Goal: Complete application form

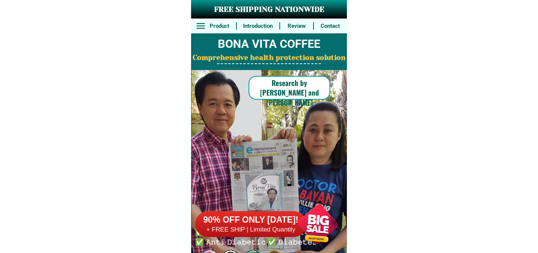
click at [295, 217] on div at bounding box center [318, 224] width 58 height 58
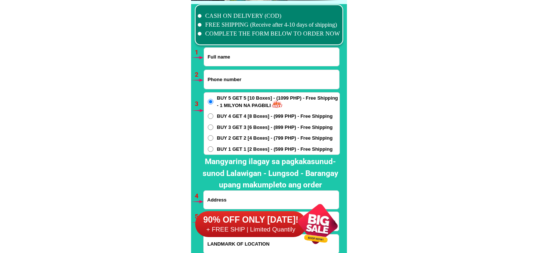
scroll to position [5496, 0]
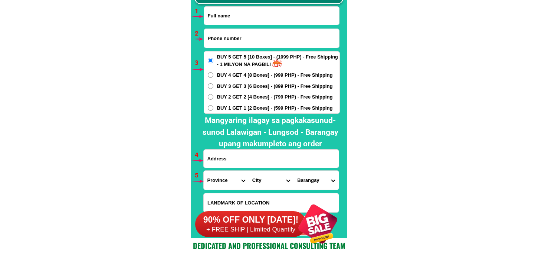
click at [237, 20] on input "Input full_name" at bounding box center [271, 16] width 135 height 18
paste input "[PERSON_NAME]"
type input "[PERSON_NAME]"
click at [254, 39] on input "Input phone_number" at bounding box center [271, 38] width 135 height 19
paste input "0939285877"
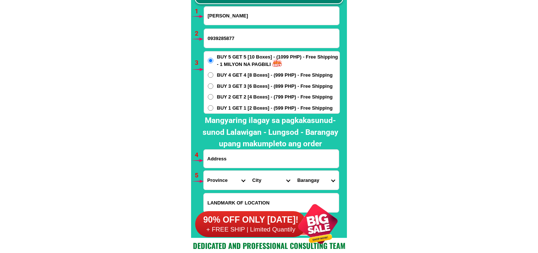
type input "0939285877"
click at [224, 157] on input "Input address" at bounding box center [271, 159] width 135 height 18
paste input "[STREET_ADDRESS]"
type input "[STREET_ADDRESS]"
drag, startPoint x: 206, startPoint y: 178, endPoint x: 209, endPoint y: 173, distance: 5.8
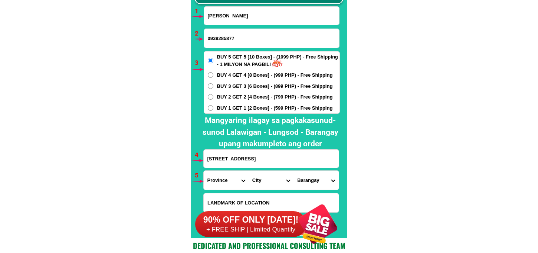
click at [206, 178] on select "Province [GEOGRAPHIC_DATA] [GEOGRAPHIC_DATA][PERSON_NAME][GEOGRAPHIC_DATA][GEOG…" at bounding box center [226, 180] width 45 height 19
select select "63_695"
click at [204, 171] on select "Province [GEOGRAPHIC_DATA] [GEOGRAPHIC_DATA][PERSON_NAME][GEOGRAPHIC_DATA][GEOG…" at bounding box center [226, 180] width 45 height 19
click at [263, 175] on select "City Atok [GEOGRAPHIC_DATA]-city [GEOGRAPHIC_DATA] [GEOGRAPHIC_DATA] Buguias It…" at bounding box center [271, 180] width 45 height 19
click at [249, 171] on select "City Atok [GEOGRAPHIC_DATA]-city [GEOGRAPHIC_DATA] [GEOGRAPHIC_DATA] Buguias It…" at bounding box center [271, 180] width 45 height 19
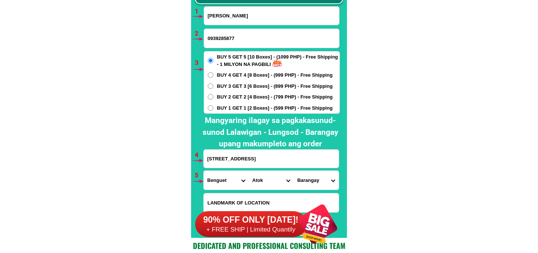
drag, startPoint x: 308, startPoint y: 180, endPoint x: 312, endPoint y: 174, distance: 7.0
click at [309, 180] on select "Barangay Abiang [GEOGRAPHIC_DATA] [PERSON_NAME] Paoay [GEOGRAPHIC_DATA] [GEOGRA…" at bounding box center [315, 180] width 45 height 19
click at [245, 180] on select "Province [GEOGRAPHIC_DATA] [GEOGRAPHIC_DATA][PERSON_NAME][GEOGRAPHIC_DATA][GEOG…" at bounding box center [226, 180] width 45 height 19
click at [256, 181] on select "City Atok [GEOGRAPHIC_DATA]-city [GEOGRAPHIC_DATA] [GEOGRAPHIC_DATA] Buguias It…" at bounding box center [271, 180] width 45 height 19
select select "63_6951986"
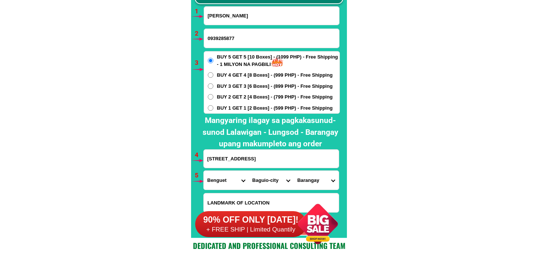
click at [249, 171] on select "City Atok [GEOGRAPHIC_DATA]-city [GEOGRAPHIC_DATA] [GEOGRAPHIC_DATA] Buguias It…" at bounding box center [271, 180] width 45 height 19
click at [308, 187] on select "[GEOGRAPHIC_DATA][PERSON_NAME][GEOGRAPHIC_DATA][GEOGRAPHIC_DATA] ([GEOGRAPHIC_D…" at bounding box center [315, 180] width 45 height 19
select select "63_695198655590"
click at [293, 171] on select "[GEOGRAPHIC_DATA][PERSON_NAME][GEOGRAPHIC_DATA][GEOGRAPHIC_DATA] ([GEOGRAPHIC_D…" at bounding box center [315, 180] width 45 height 19
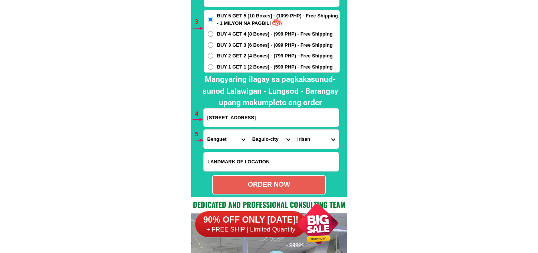
click at [260, 180] on div "ORDER NOW" at bounding box center [269, 184] width 114 height 19
type input "[STREET_ADDRESS]"
radio input "true"
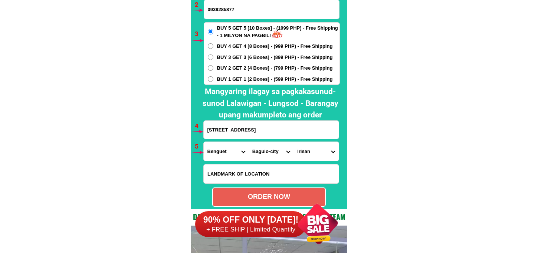
scroll to position [5484, 0]
